Goal: Task Accomplishment & Management: Manage account settings

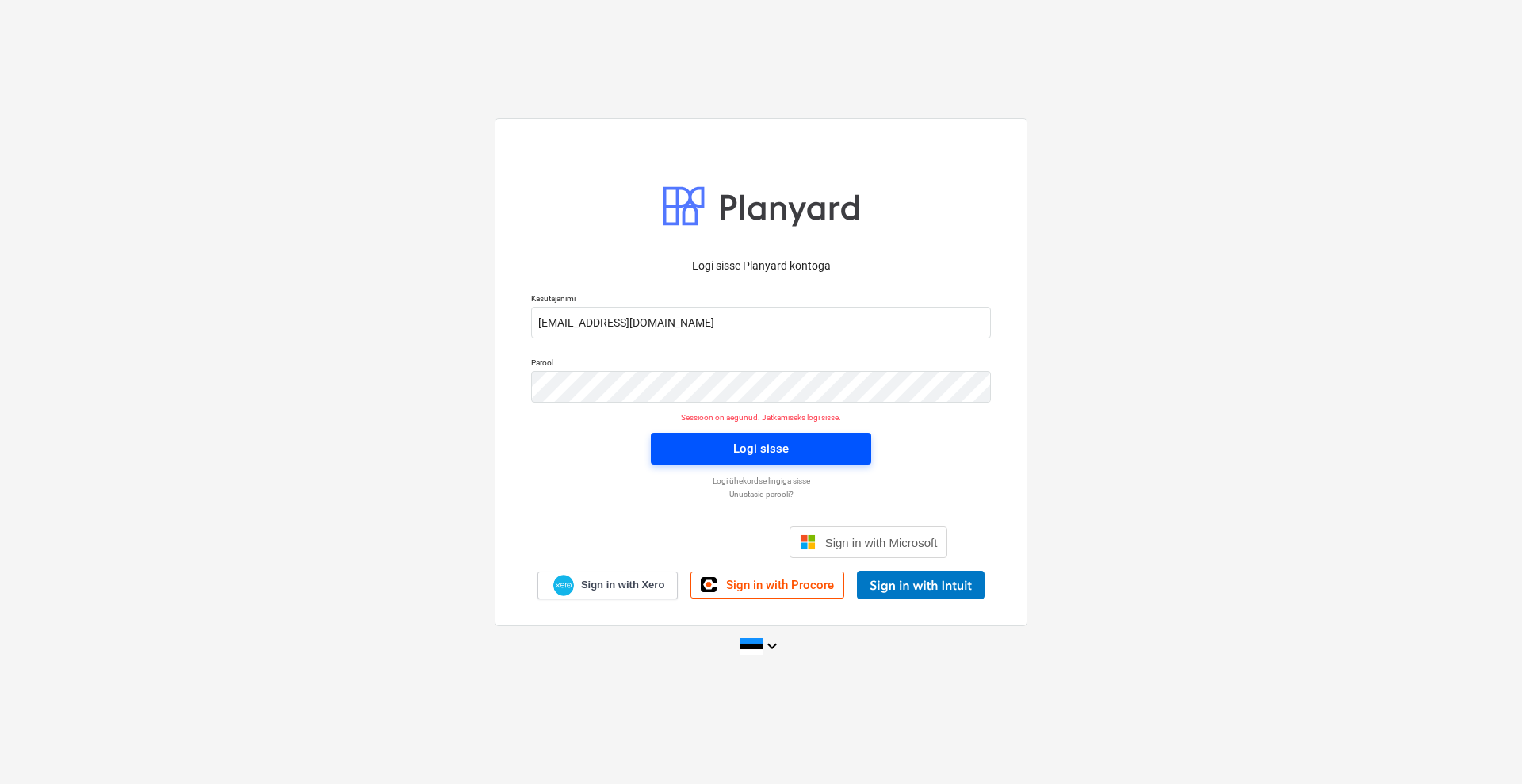
click at [773, 453] on div "Logi sisse" at bounding box center [760, 448] width 55 height 21
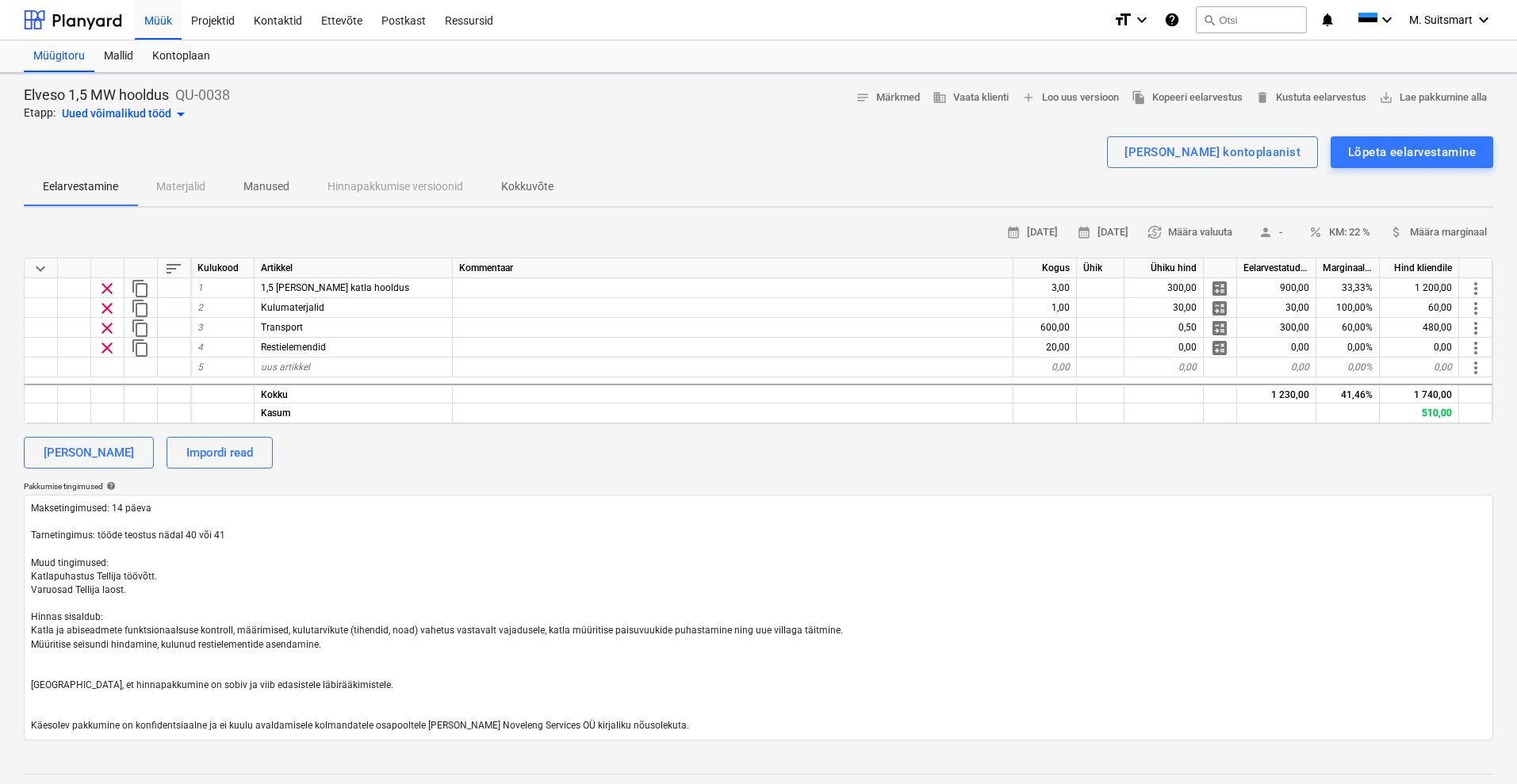
type textarea "x"
click at [159, 22] on div "Müük" at bounding box center [158, 19] width 47 height 40
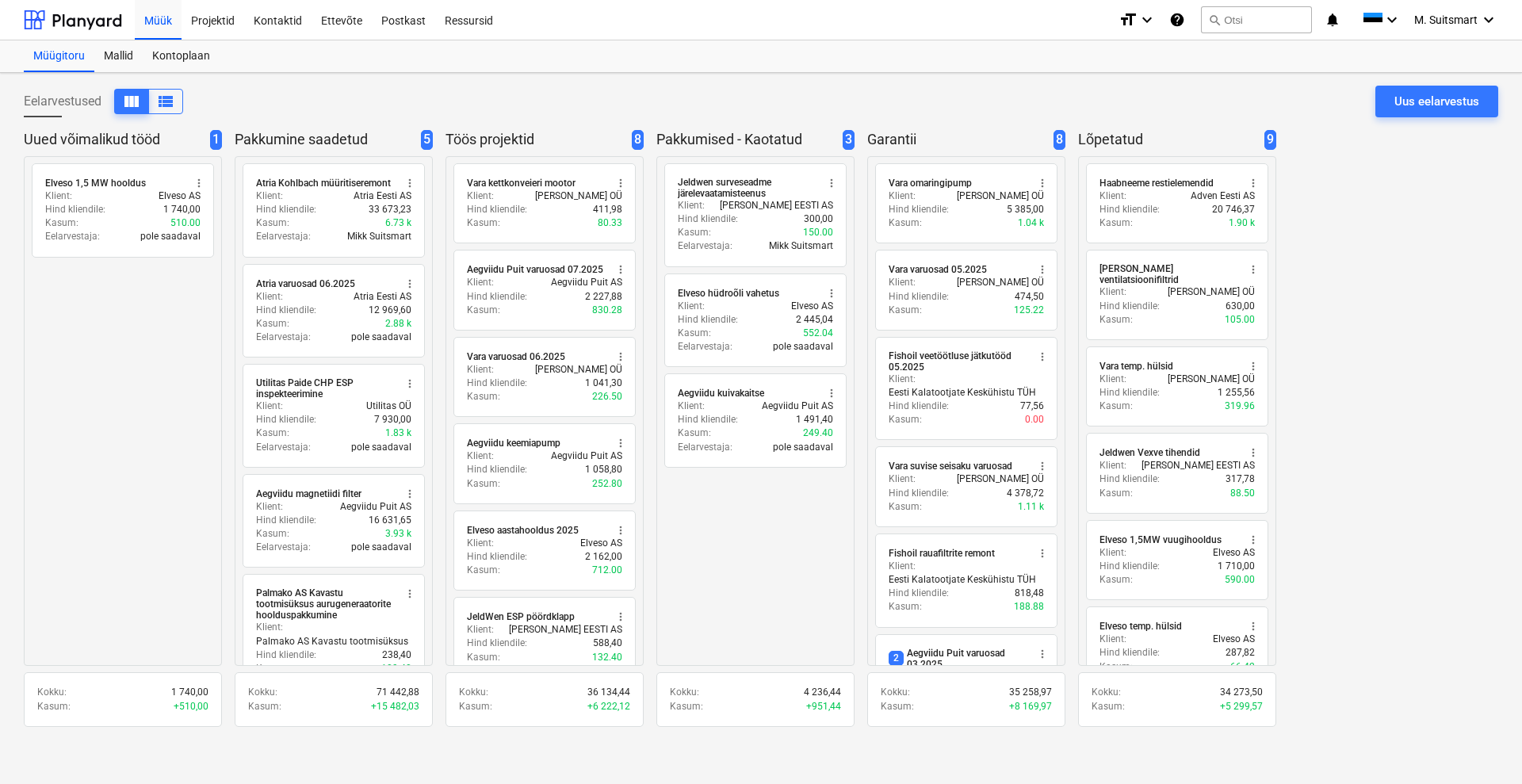
click at [1436, 11] on div "Märkmete laadimine ebaõnnestus" at bounding box center [1300, 16] width 428 height 33
click at [1478, 20] on div "Märkmete laadimine ebaõnnestus" at bounding box center [1300, 16] width 428 height 33
click at [1488, 19] on div "Märkmete laadimine ebaõnnestus" at bounding box center [1300, 16] width 428 height 33
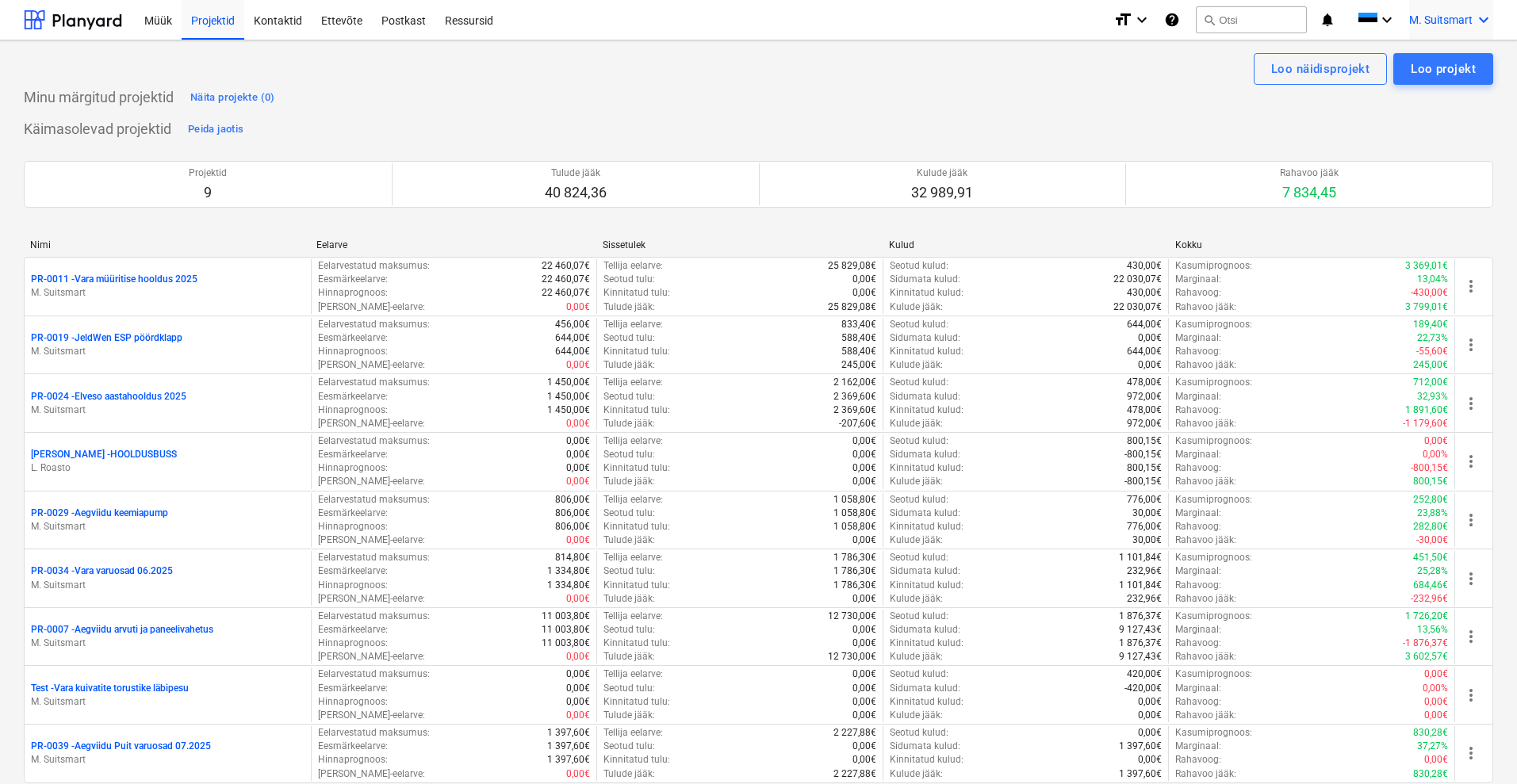
click at [1452, 11] on div "M. Suitsmart keyboard_arrow_down" at bounding box center [1451, 20] width 84 height 40
click at [1429, 68] on div "MS Novel Engineering OÜ" at bounding box center [1416, 66] width 135 height 22
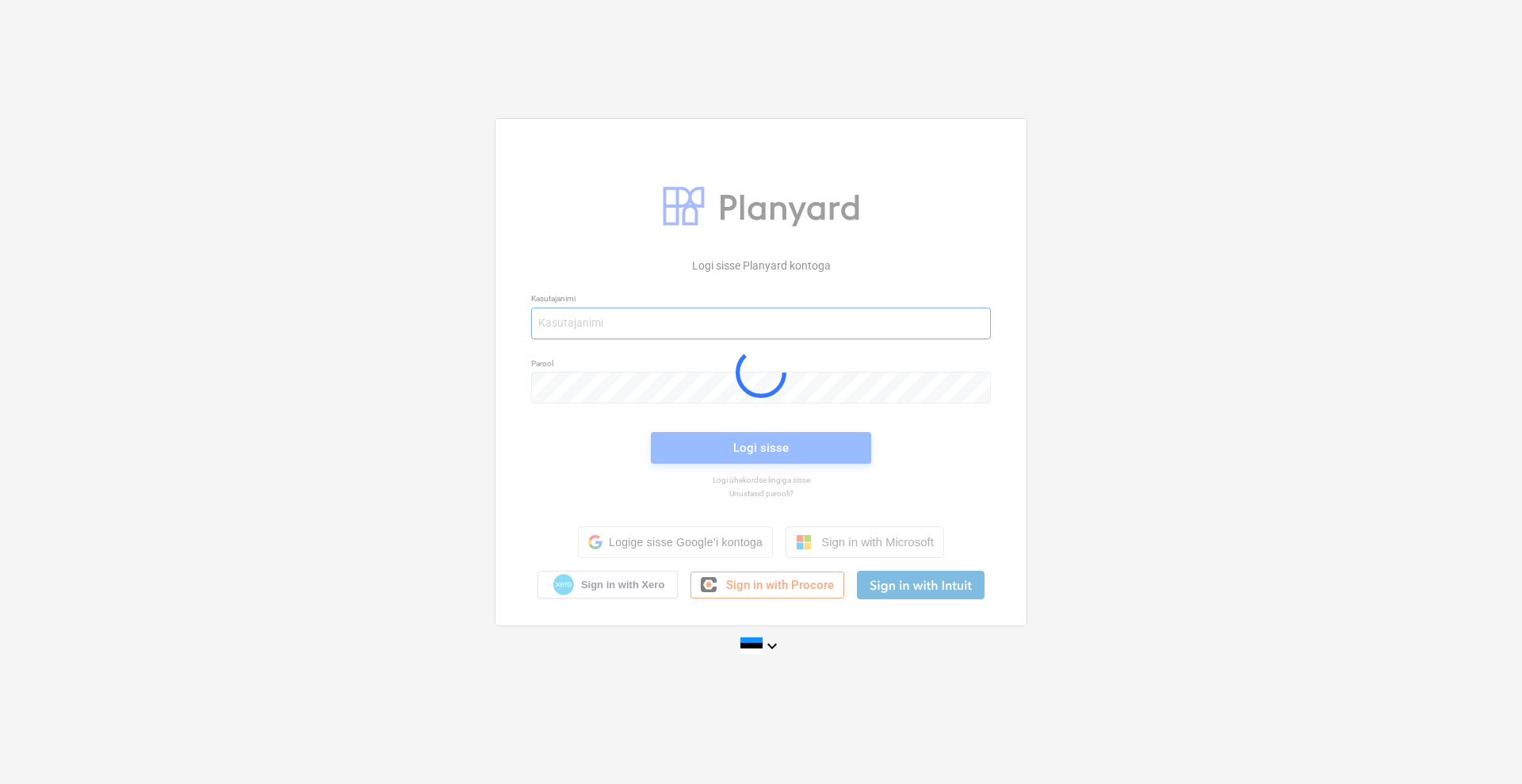
type input "[EMAIL_ADDRESS][DOMAIN_NAME]"
